Goal: Submit feedback/report problem

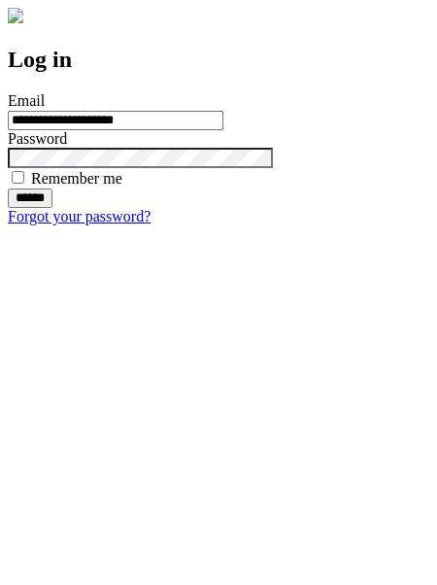
click at [52, 208] on input "******" at bounding box center [30, 198] width 45 height 19
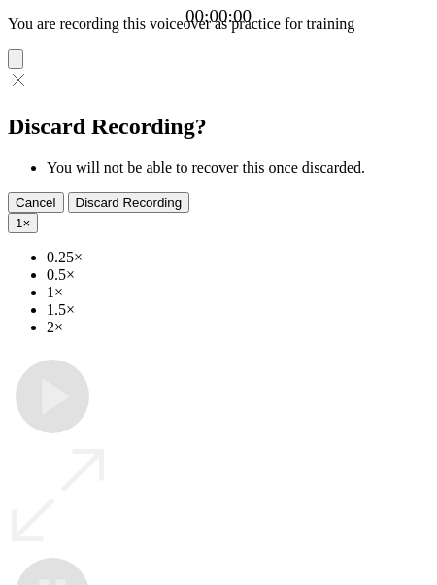
type input "**********"
